Goal: Task Accomplishment & Management: Complete application form

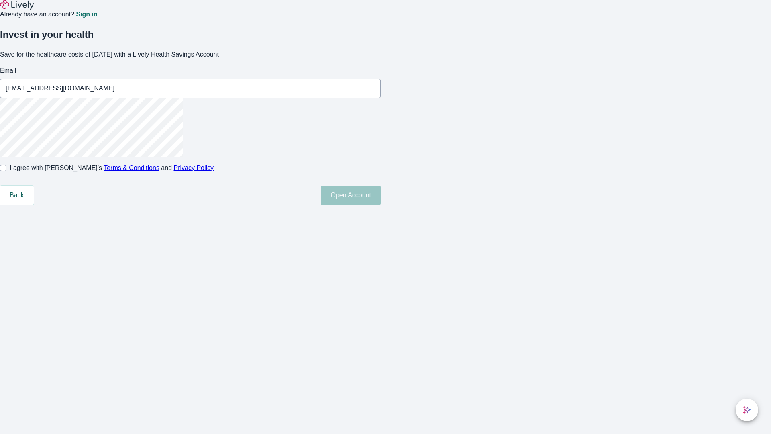
click at [6, 171] on input "I agree with Lively’s Terms & Conditions and Privacy Policy" at bounding box center [3, 168] width 6 height 6
checkbox input "true"
click at [381, 205] on button "Open Account" at bounding box center [351, 195] width 60 height 19
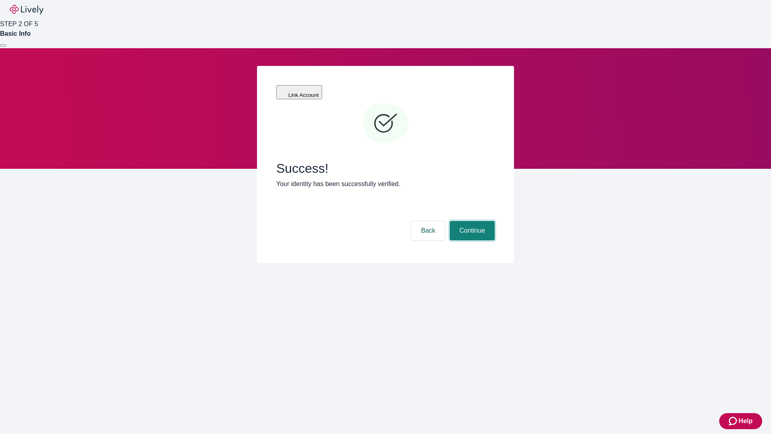
click at [471, 221] on button "Continue" at bounding box center [472, 230] width 45 height 19
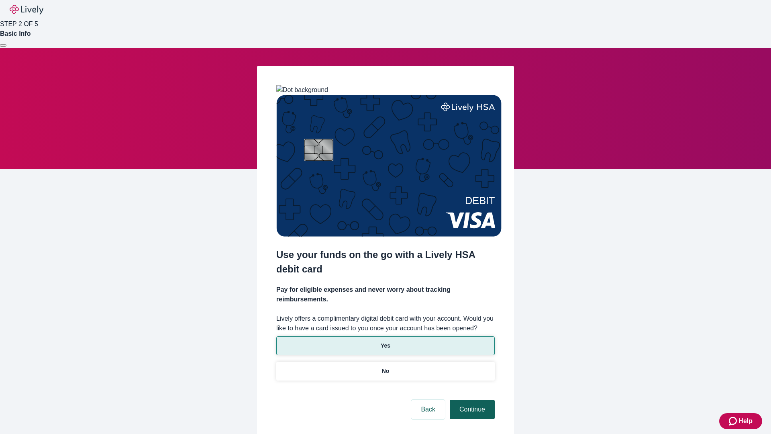
click at [385, 341] on p "Yes" at bounding box center [386, 345] width 10 height 8
click at [471, 400] on button "Continue" at bounding box center [472, 409] width 45 height 19
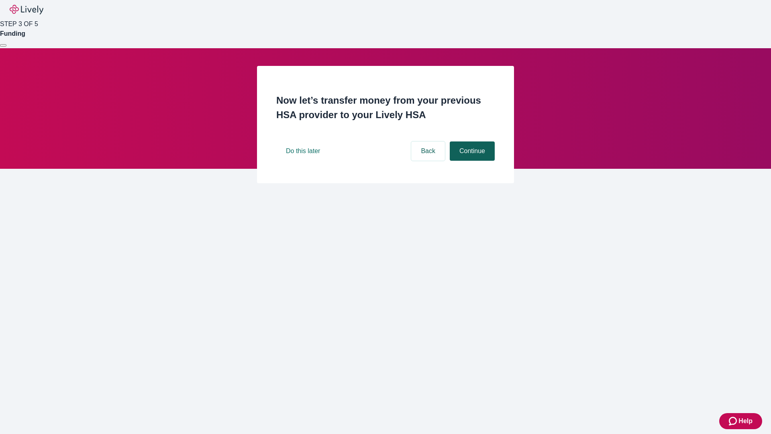
click at [471, 161] on button "Continue" at bounding box center [472, 150] width 45 height 19
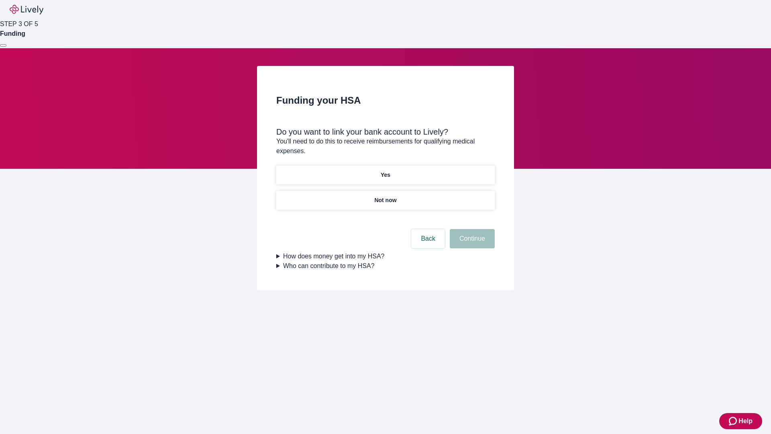
click at [385, 171] on p "Yes" at bounding box center [386, 175] width 10 height 8
click at [471, 229] on button "Continue" at bounding box center [472, 238] width 45 height 19
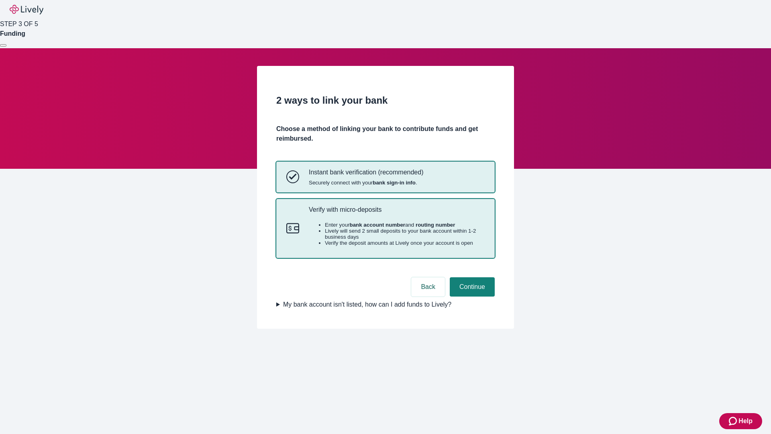
click at [396, 213] on p "Verify with micro-deposits" at bounding box center [397, 210] width 176 height 8
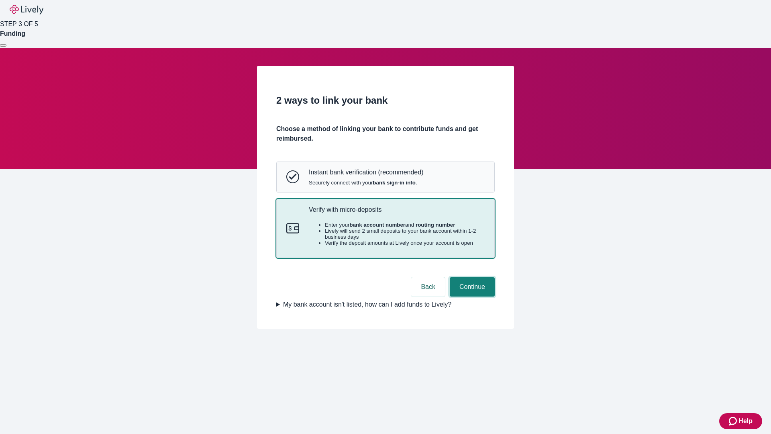
click at [471, 296] on button "Continue" at bounding box center [472, 286] width 45 height 19
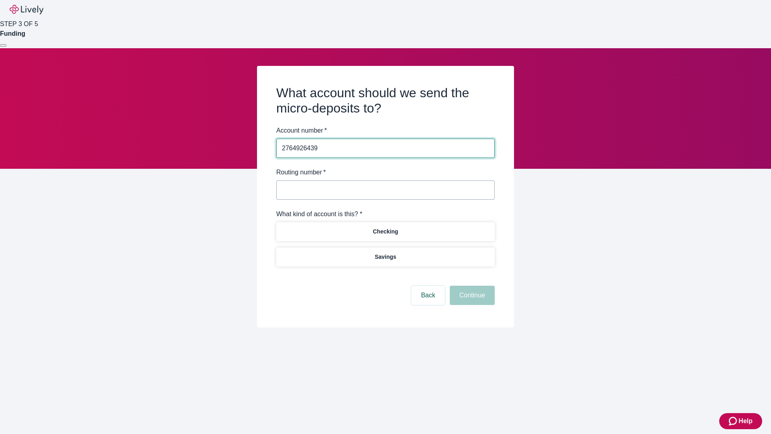
type input "2764926439"
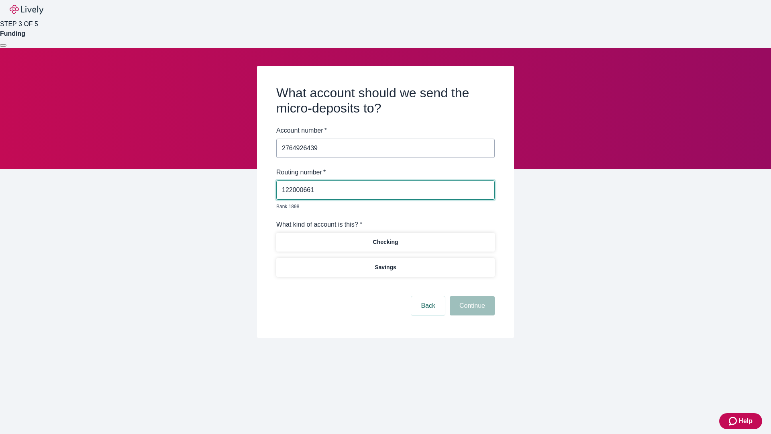
type input "122000661"
click at [385, 238] on p "Checking" at bounding box center [385, 242] width 25 height 8
click at [471, 296] on button "Continue" at bounding box center [472, 305] width 45 height 19
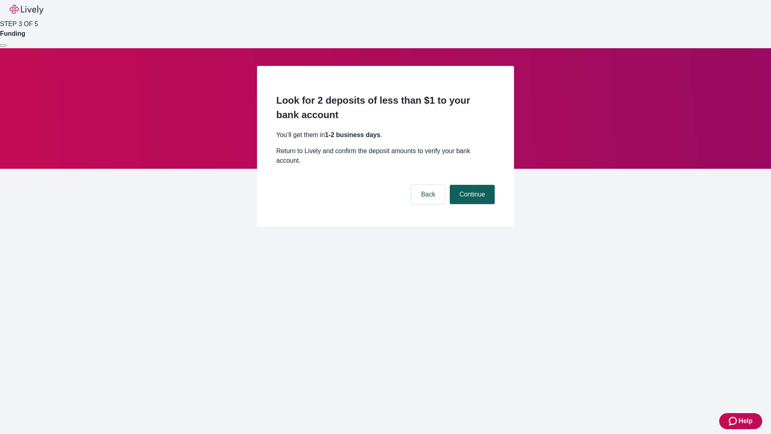
click at [471, 185] on button "Continue" at bounding box center [472, 194] width 45 height 19
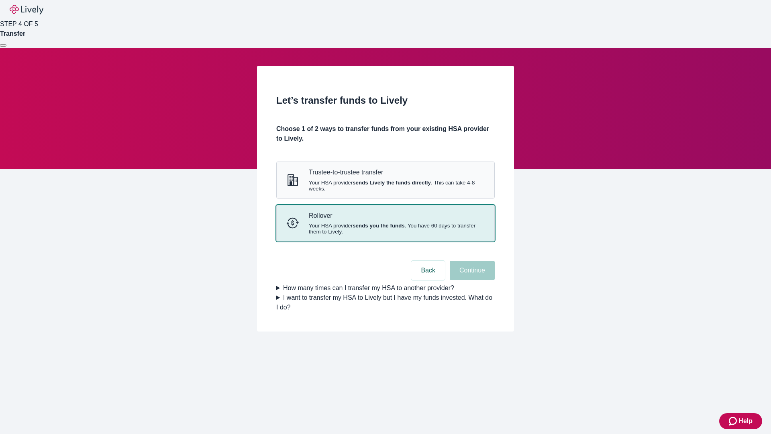
click at [385, 228] on strong "sends you the funds" at bounding box center [379, 225] width 52 height 6
click at [471, 280] on button "Continue" at bounding box center [472, 270] width 45 height 19
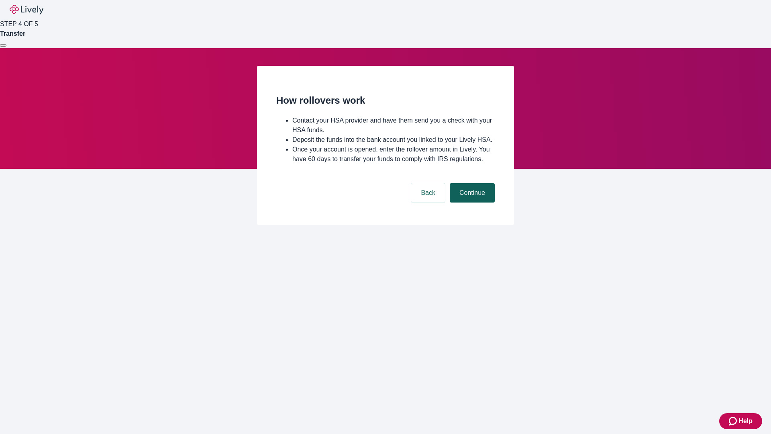
click at [471, 202] on button "Continue" at bounding box center [472, 192] width 45 height 19
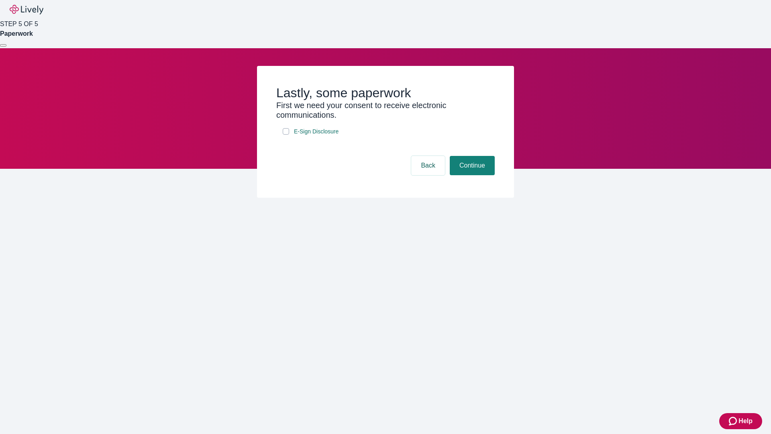
click at [286, 135] on input "E-Sign Disclosure" at bounding box center [286, 131] width 6 height 6
checkbox input "true"
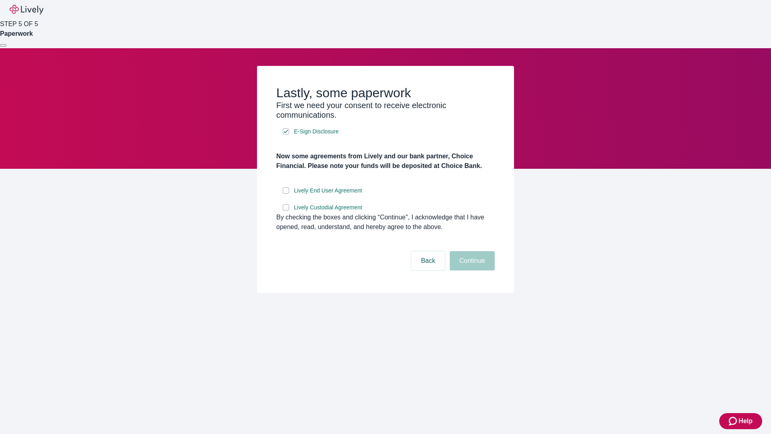
click at [286, 194] on input "Lively End User Agreement" at bounding box center [286, 190] width 6 height 6
checkbox input "true"
click at [286, 210] on input "Lively Custodial Agreement" at bounding box center [286, 207] width 6 height 6
checkbox input "true"
click at [471, 270] on button "Continue" at bounding box center [472, 260] width 45 height 19
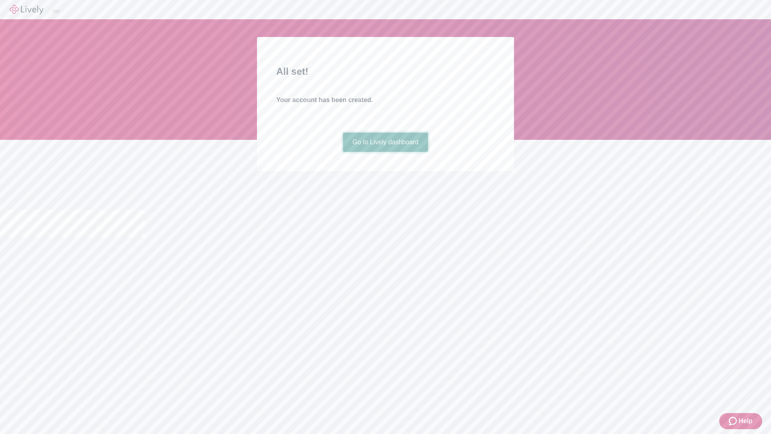
click at [385, 152] on link "Go to Lively dashboard" at bounding box center [386, 142] width 86 height 19
